Goal: Task Accomplishment & Management: Complete application form

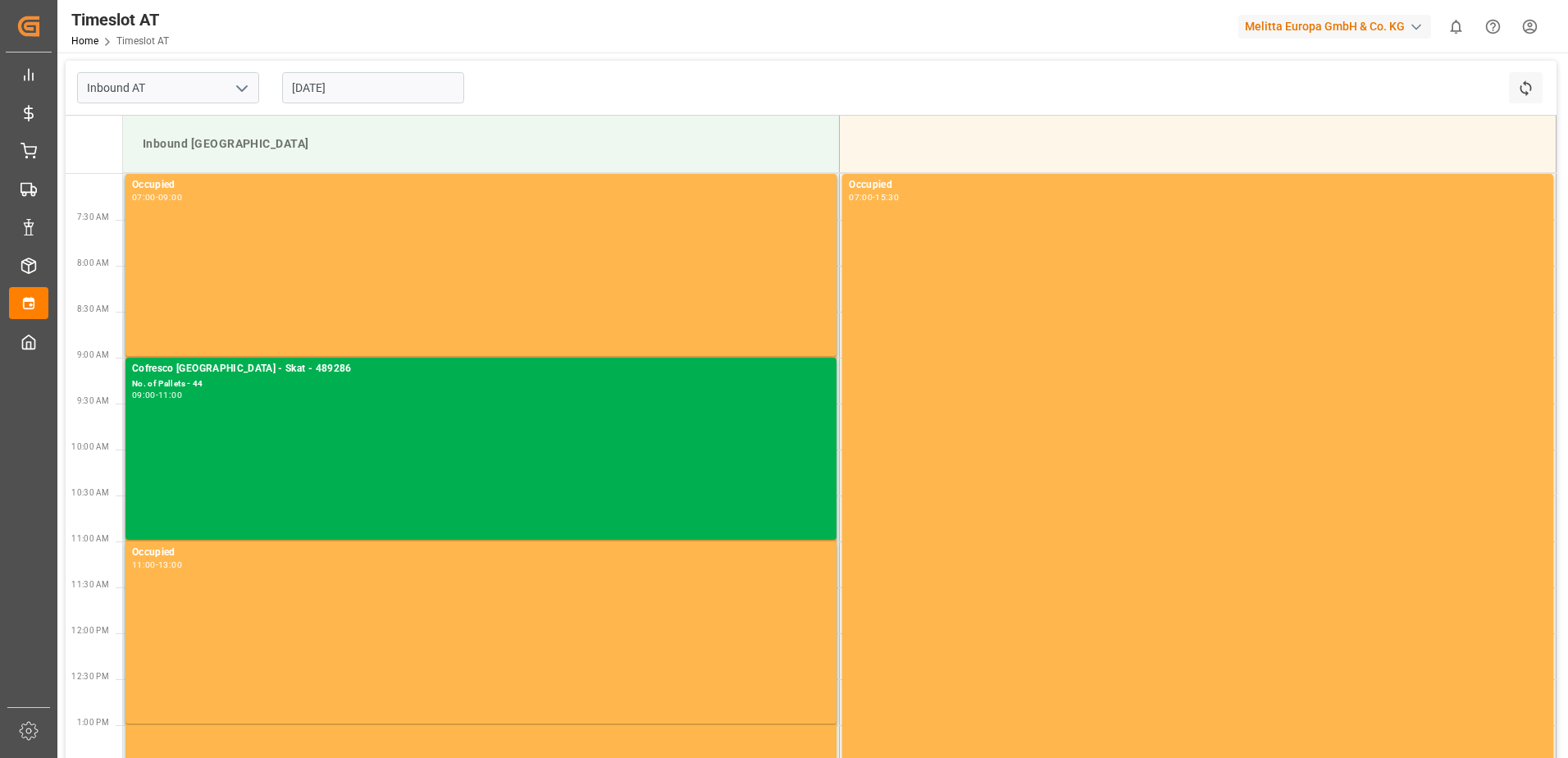
click at [319, 84] on input "[DATE]" at bounding box center [373, 88] width 182 height 31
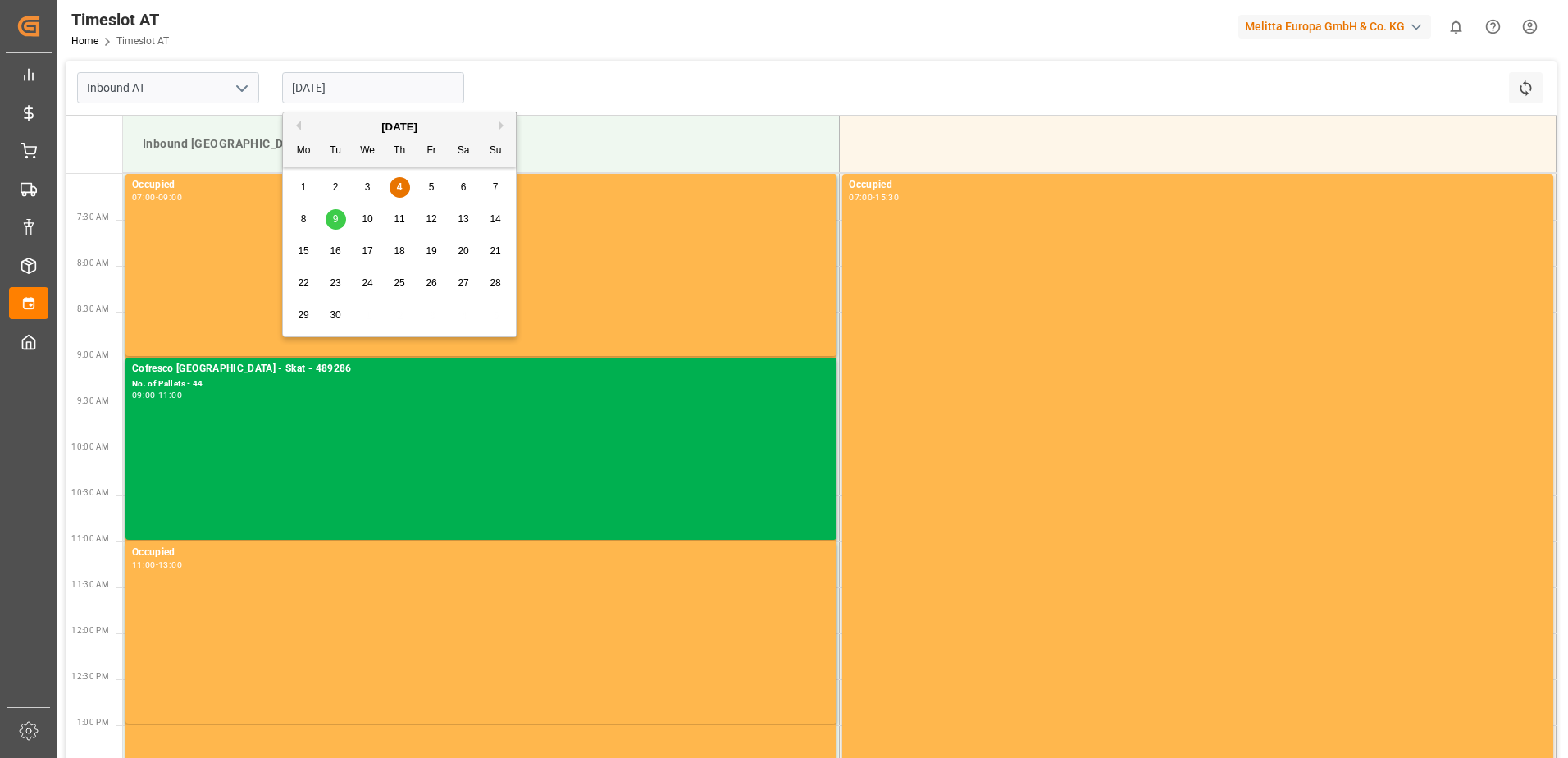
click at [365, 219] on span "10" at bounding box center [367, 219] width 10 height 11
type input "[DATE]"
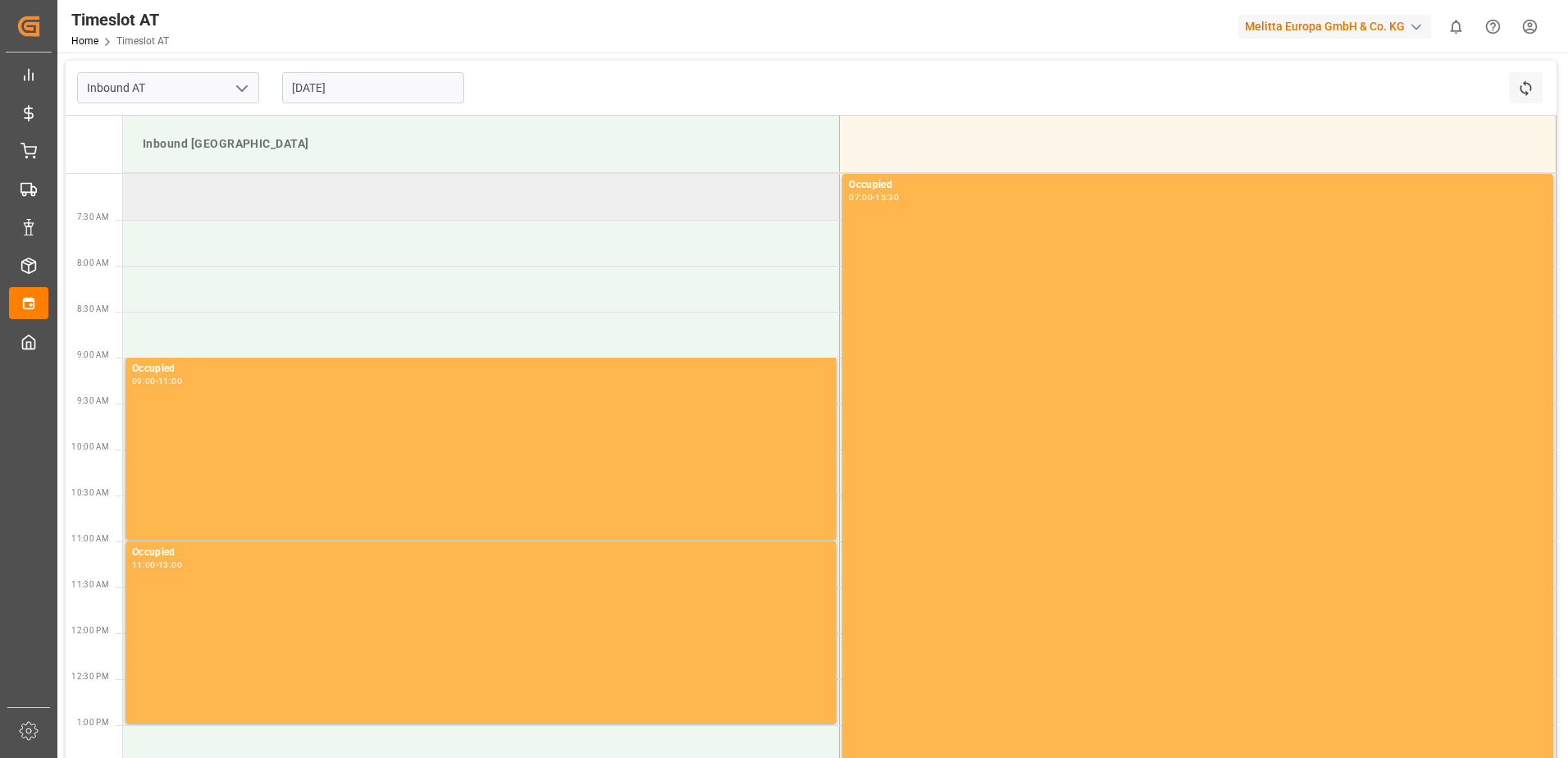
click at [186, 202] on td at bounding box center [481, 196] width 717 height 46
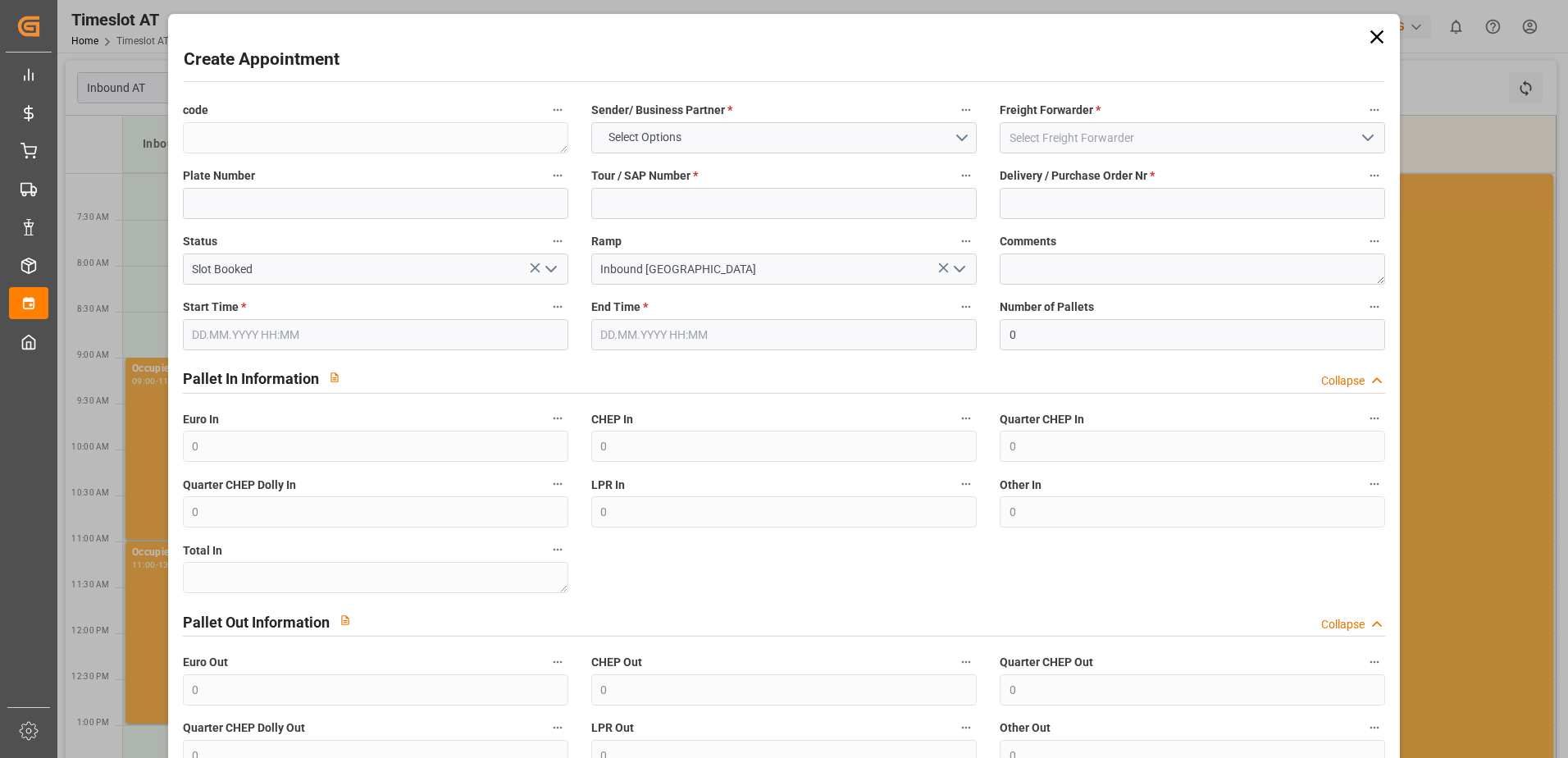
type input "[DATE] 07:00"
type input "[DATE] 09:00"
click at [1055, 139] on input at bounding box center [1193, 138] width 386 height 31
type input "s"
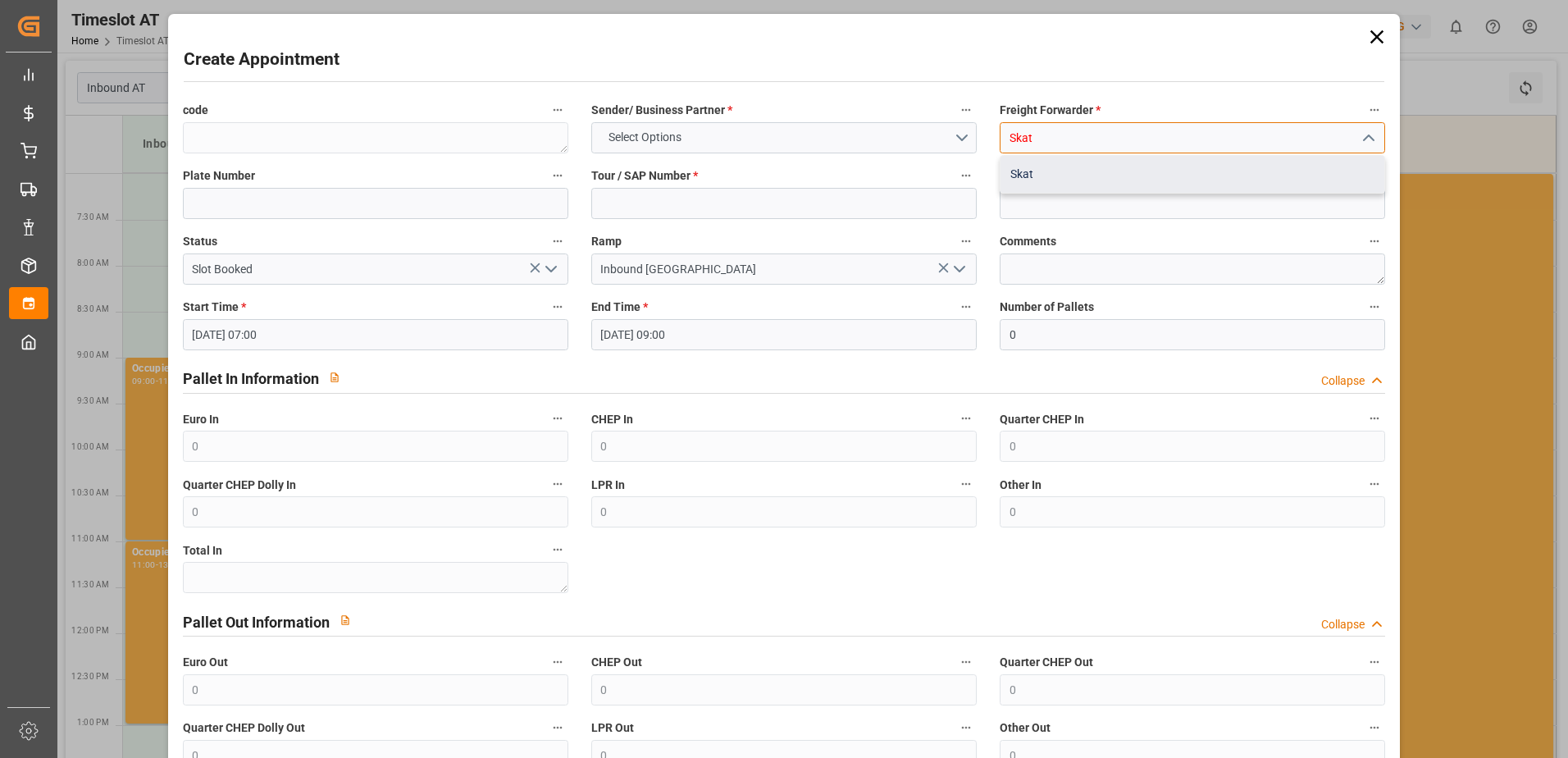
click at [1073, 172] on div "Skat" at bounding box center [1193, 174] width 384 height 37
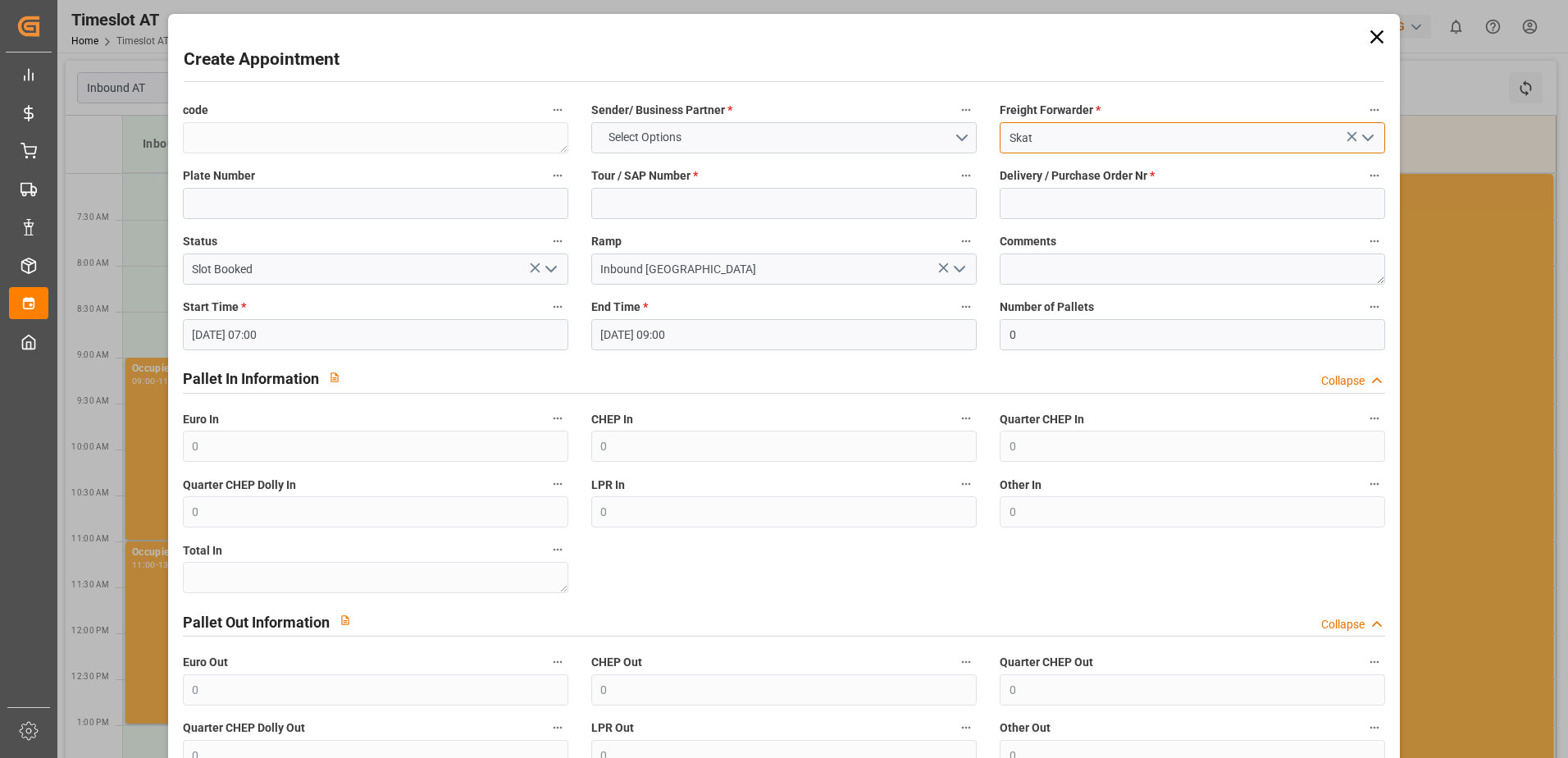
type input "Skat"
click at [656, 138] on span "Select Options" at bounding box center [645, 138] width 90 height 17
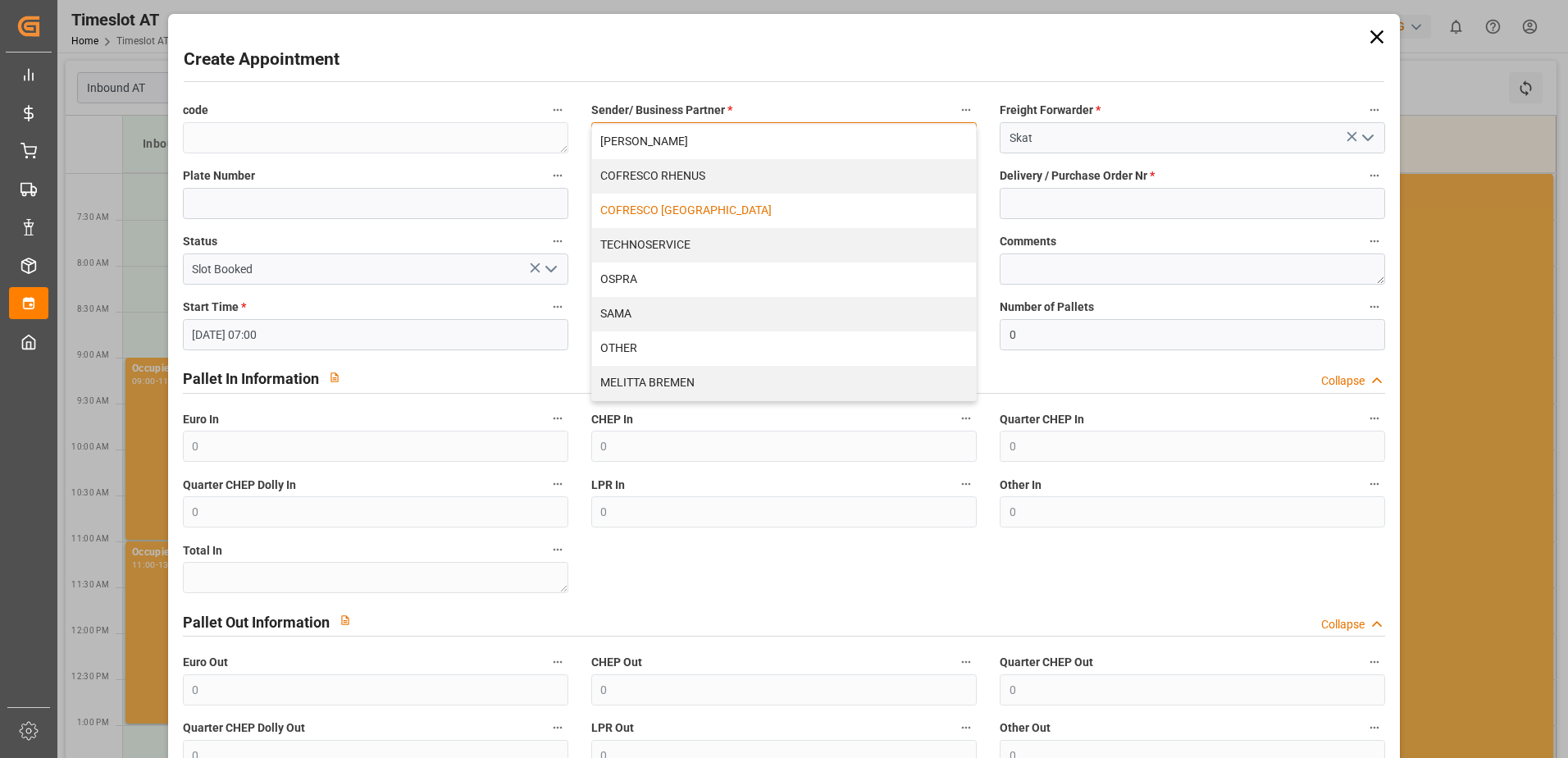
click at [653, 215] on div "COFRESCO [GEOGRAPHIC_DATA]" at bounding box center [784, 211] width 384 height 34
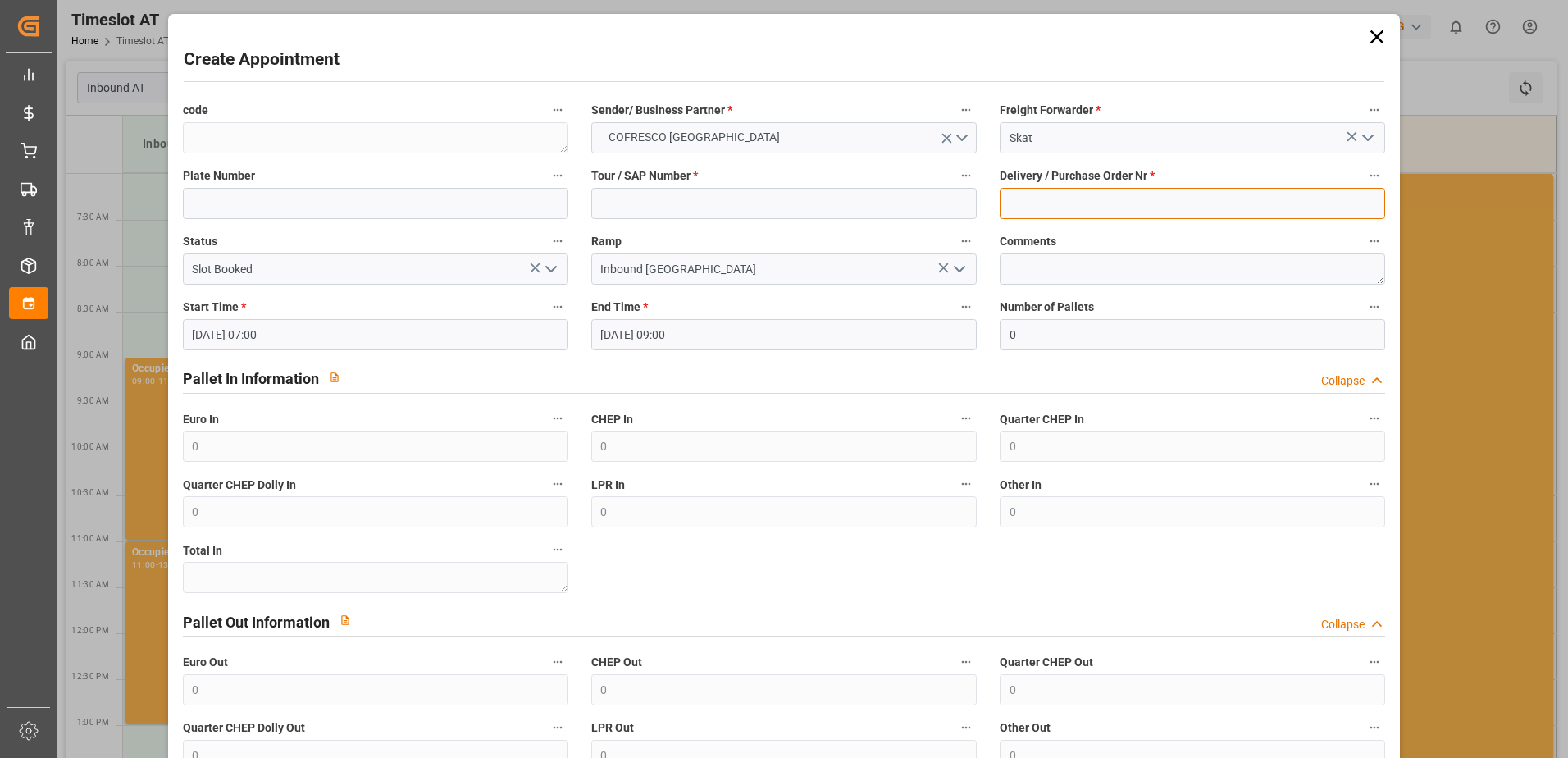
click at [1030, 206] on input at bounding box center [1193, 203] width 386 height 31
paste input "489385"
type input "489385"
click at [701, 205] on input at bounding box center [784, 203] width 386 height 31
paste input "62042354"
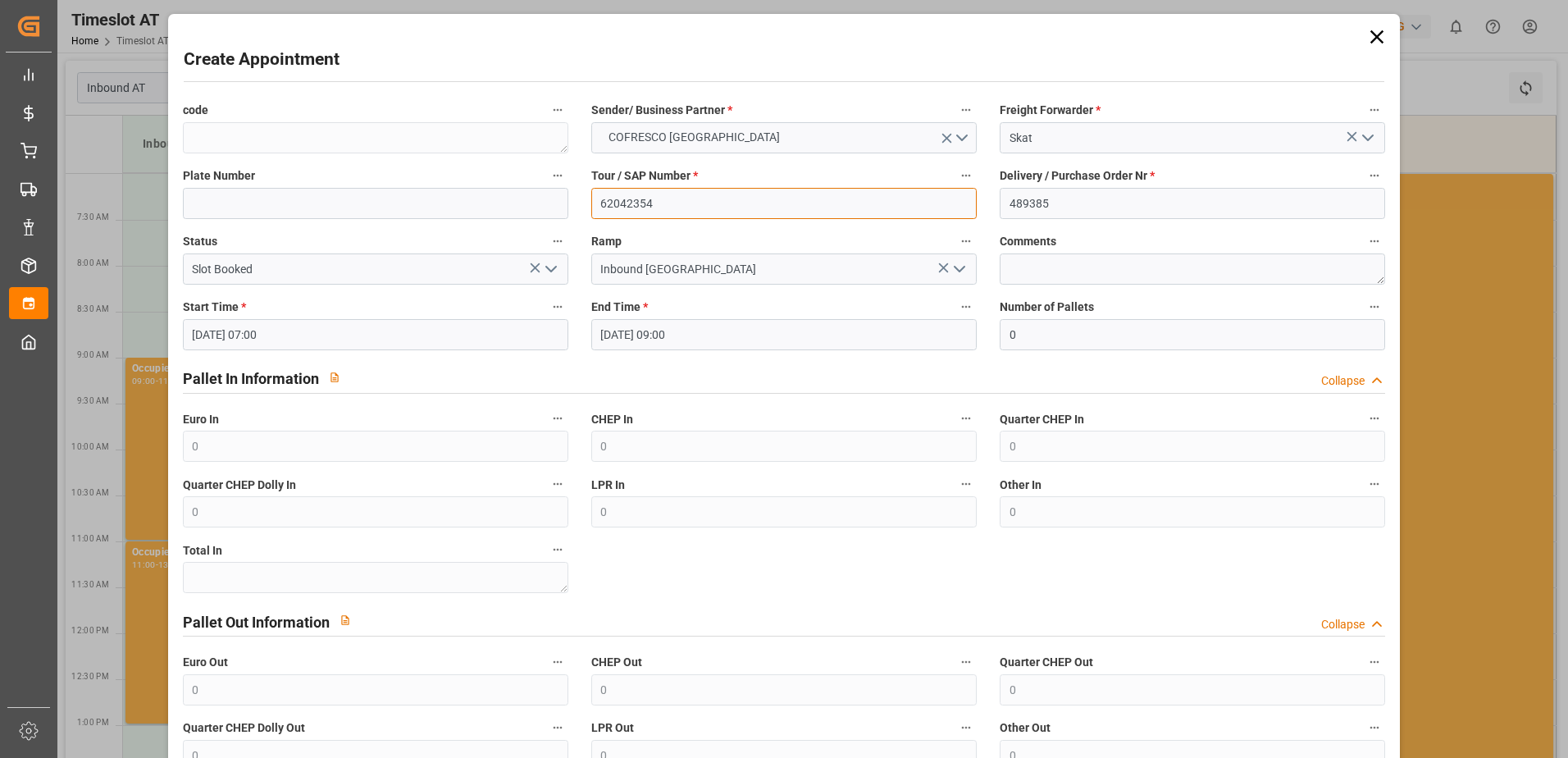
type input "62042354"
click at [244, 201] on input at bounding box center [376, 203] width 386 height 31
type input "WGM 6174H / WND 81H1"
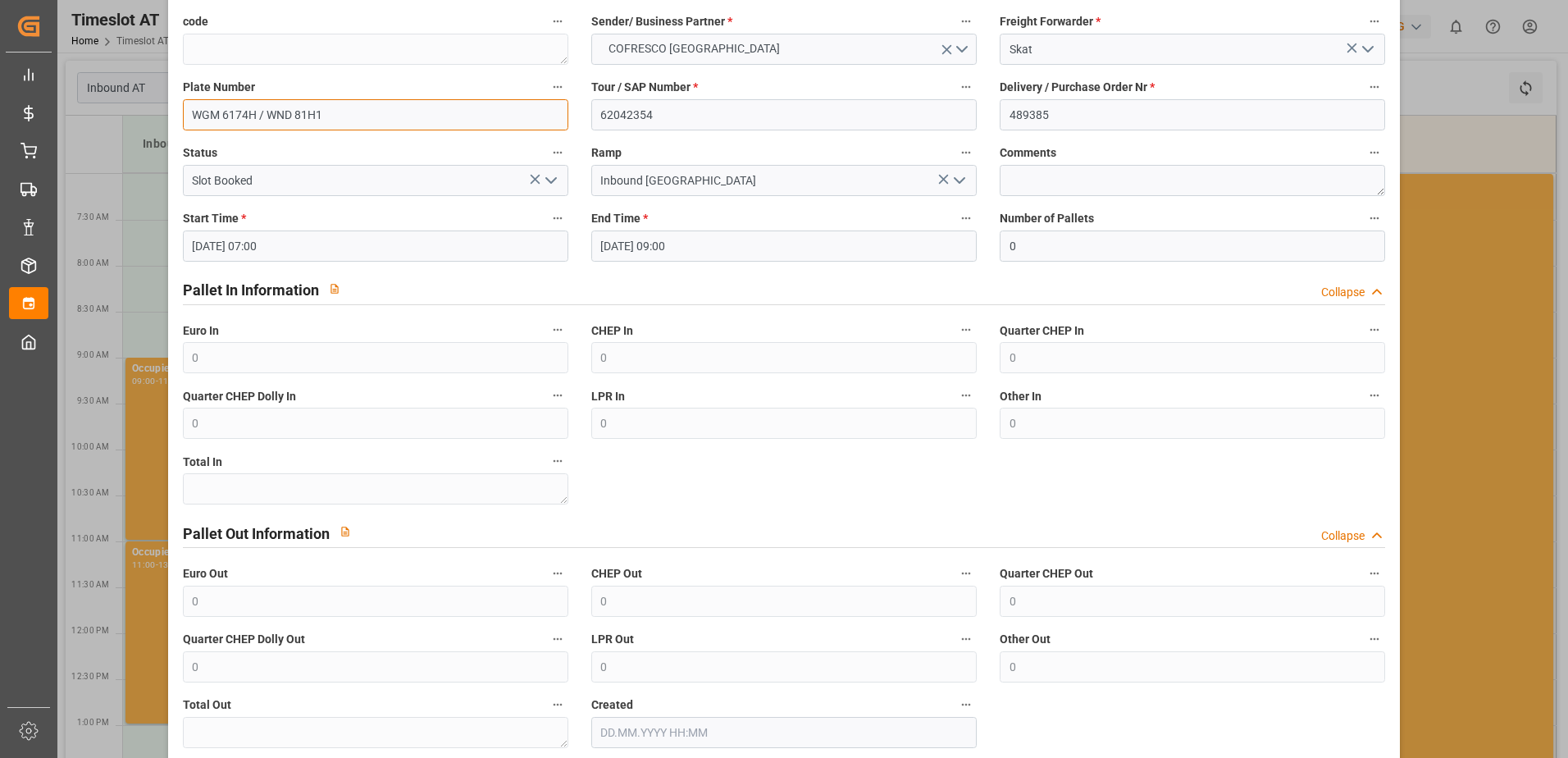
scroll to position [174, 0]
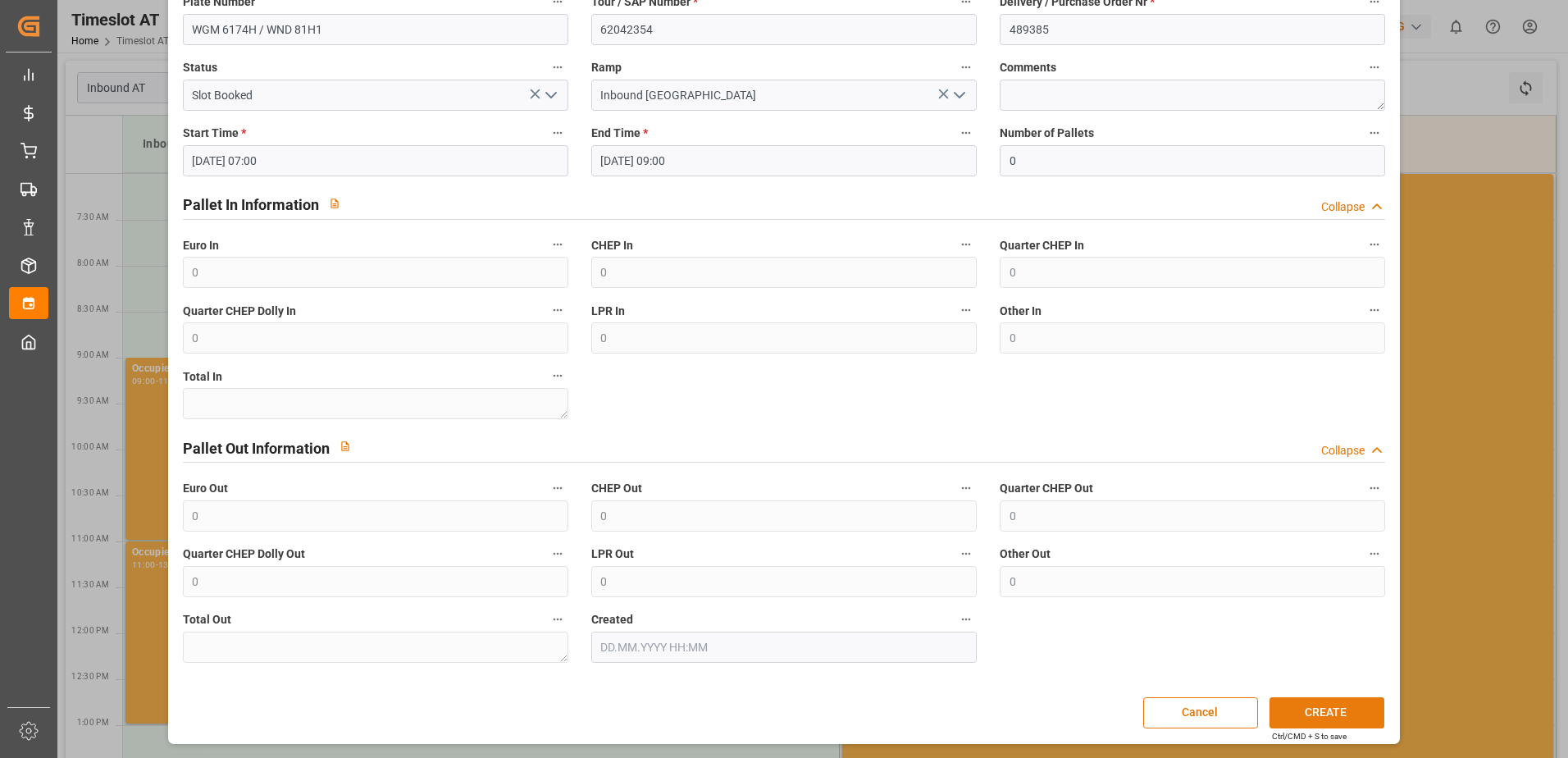
click at [1306, 707] on button "CREATE" at bounding box center [1326, 712] width 114 height 31
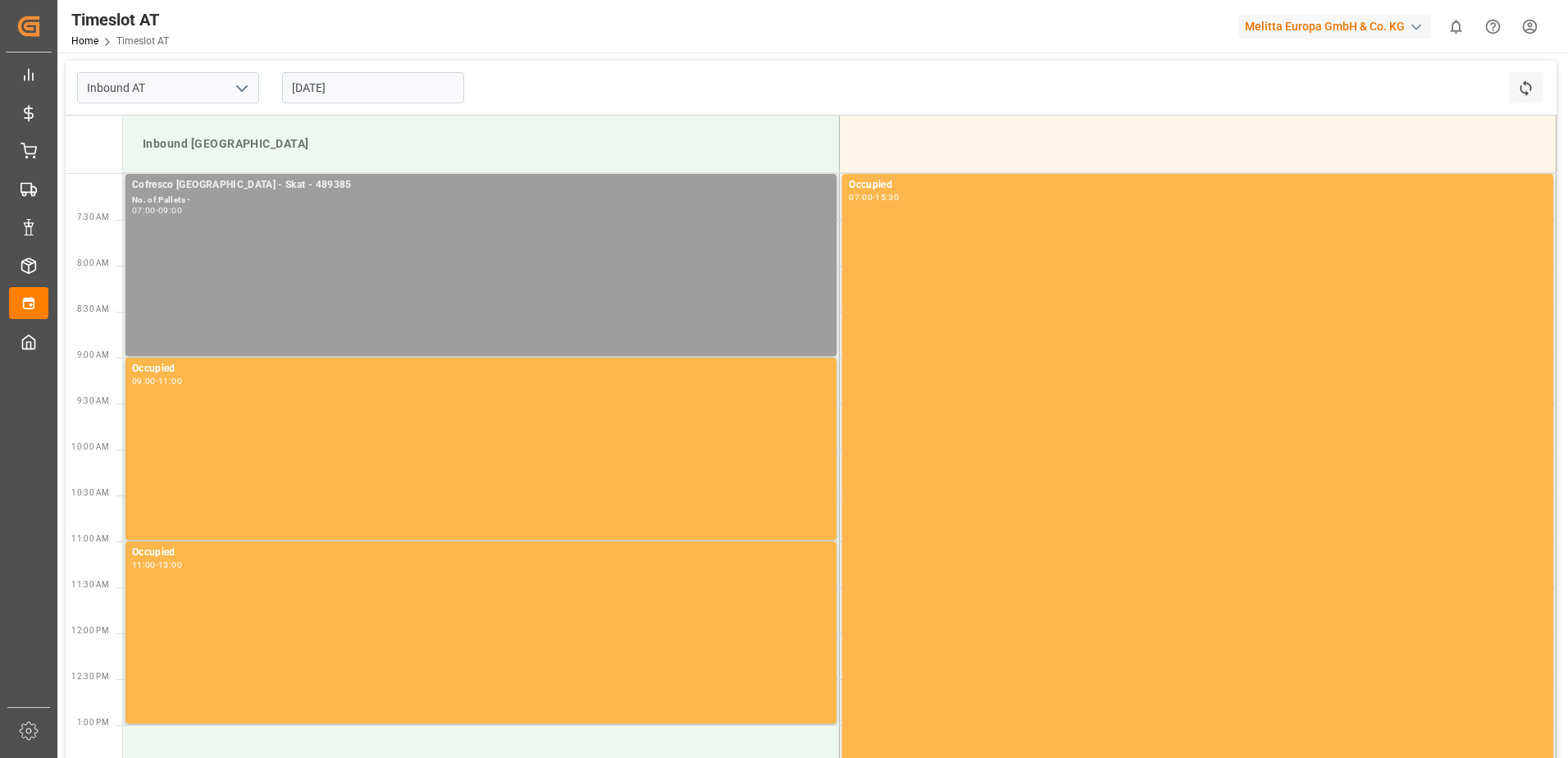
click at [267, 209] on div "07:00 - 09:00" at bounding box center [480, 211] width 698 height 9
